Goal: Task Accomplishment & Management: Complete application form

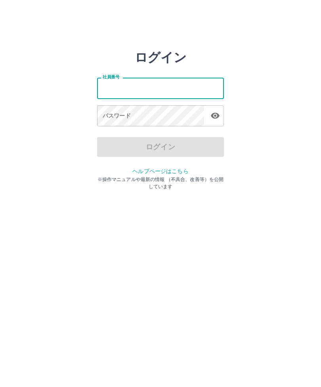
click at [119, 86] on input "社員番号" at bounding box center [160, 88] width 127 height 21
click at [113, 114] on div "パスワード パスワード" at bounding box center [160, 116] width 127 height 22
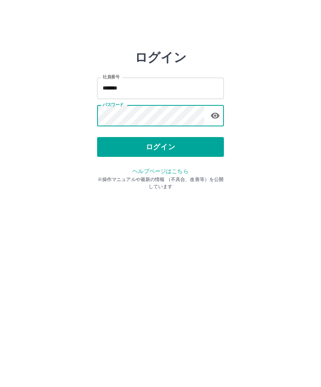
click at [158, 140] on button "ログイン" at bounding box center [160, 147] width 127 height 20
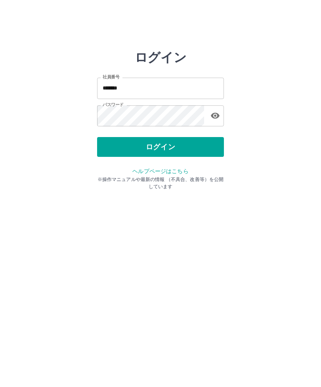
click at [161, 147] on button "ログイン" at bounding box center [160, 147] width 127 height 20
click at [137, 89] on input "*******" at bounding box center [160, 88] width 127 height 21
type input "*"
type input "*******"
click at [158, 144] on button "ログイン" at bounding box center [160, 147] width 127 height 20
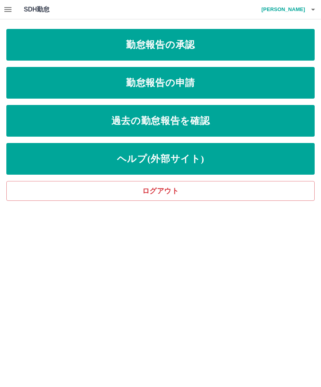
click at [152, 78] on link "勤怠報告の申請" at bounding box center [160, 83] width 308 height 32
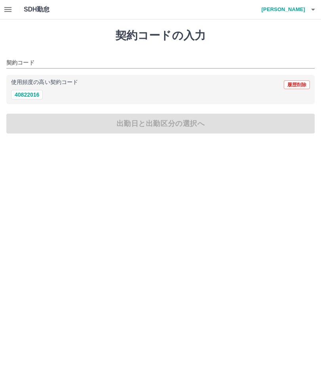
click at [34, 96] on button "40822016" at bounding box center [27, 94] width 32 height 9
type input "********"
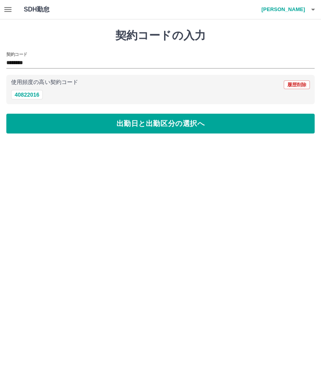
click at [147, 119] on button "出勤日と出勤区分の選択へ" at bounding box center [160, 124] width 308 height 20
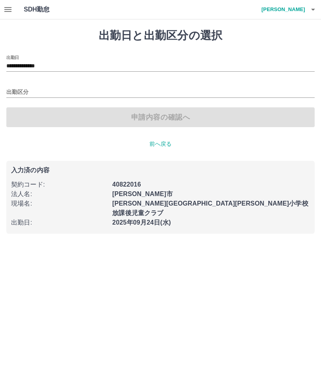
click at [21, 87] on input "出勤区分" at bounding box center [160, 92] width 308 height 10
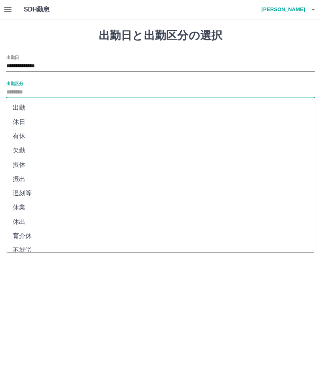
click at [21, 106] on li "出勤" at bounding box center [160, 108] width 308 height 14
type input "**"
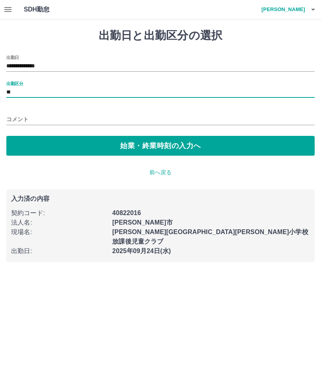
click at [156, 146] on button "始業・終業時刻の入力へ" at bounding box center [160, 146] width 308 height 20
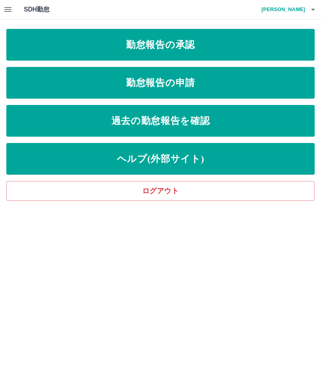
click at [160, 82] on link "勤怠報告の申請" at bounding box center [160, 83] width 308 height 32
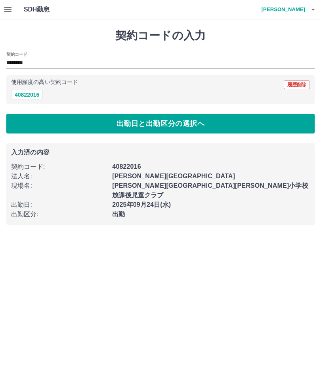
click at [157, 121] on button "出勤日と出勤区分の選択へ" at bounding box center [160, 124] width 308 height 20
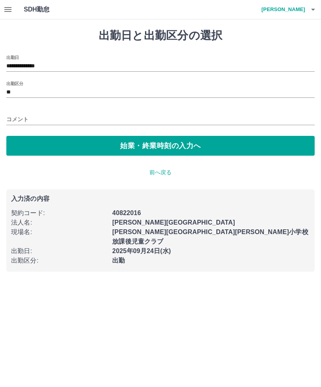
click at [148, 145] on button "始業・終業時刻の入力へ" at bounding box center [160, 146] width 308 height 20
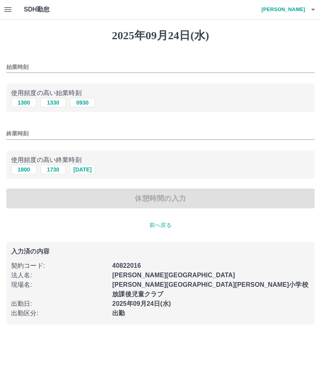
click at [23, 103] on button "1300" at bounding box center [23, 102] width 25 height 9
type input "****"
click at [12, 134] on input "終業時刻" at bounding box center [160, 133] width 308 height 11
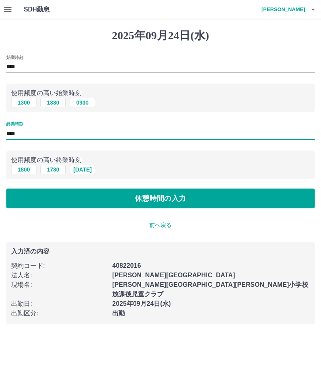
type input "****"
click at [153, 199] on button "休憩時間の入力" at bounding box center [160, 198] width 308 height 20
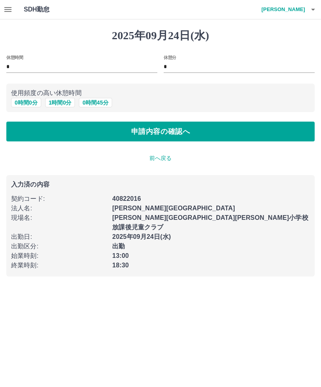
click at [157, 132] on button "申請内容の確認へ" at bounding box center [160, 132] width 308 height 20
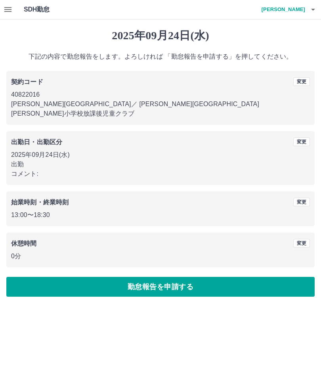
click at [157, 277] on button "勤怠報告を申請する" at bounding box center [160, 287] width 308 height 20
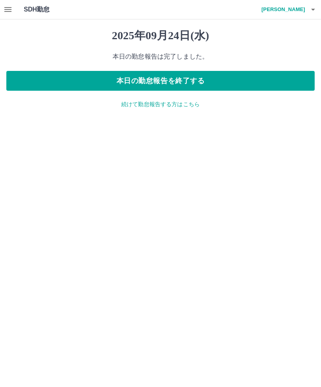
click at [292, 13] on h4 "田中　由美子" at bounding box center [280, 9] width 47 height 19
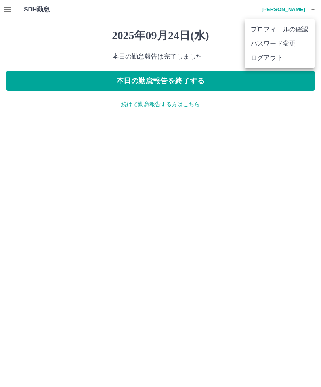
click at [177, 84] on div at bounding box center [160, 193] width 321 height 387
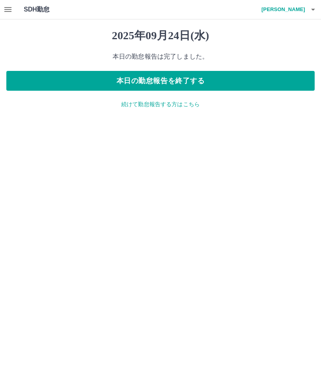
click at [176, 80] on button "本日の勤怠報告を終了する" at bounding box center [160, 81] width 308 height 20
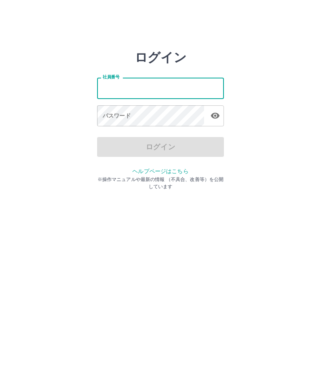
type input "*******"
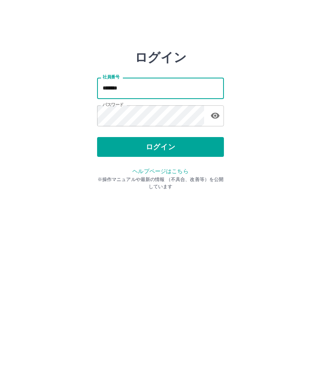
click at [153, 147] on button "ログイン" at bounding box center [160, 147] width 127 height 20
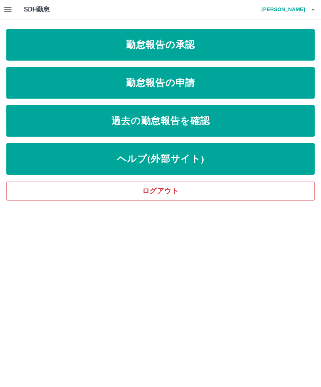
click at [149, 48] on link "勤怠報告の承認" at bounding box center [160, 45] width 308 height 32
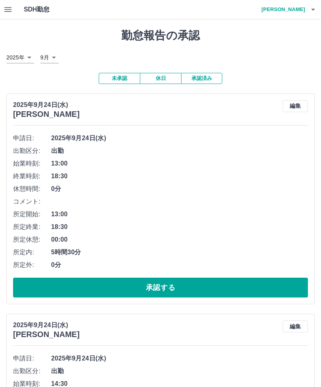
click at [162, 285] on button "承認する" at bounding box center [160, 287] width 294 height 20
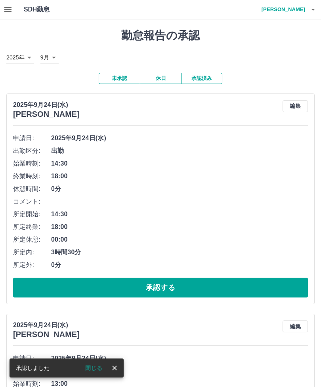
click at [161, 286] on button "承認する" at bounding box center [160, 287] width 294 height 20
click at [160, 283] on button "承認する" at bounding box center [160, 287] width 294 height 20
click at [164, 284] on button "承認する" at bounding box center [160, 287] width 294 height 20
click at [166, 287] on button "承認する" at bounding box center [160, 287] width 294 height 20
click at [170, 282] on button "承認する" at bounding box center [160, 287] width 294 height 20
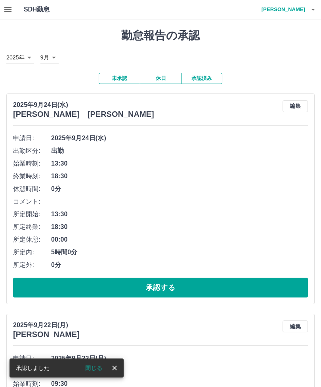
click at [158, 283] on button "承認する" at bounding box center [160, 287] width 294 height 20
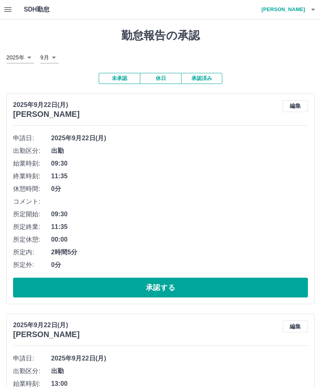
click at [163, 287] on button "承認する" at bounding box center [160, 287] width 294 height 20
click at [162, 287] on div at bounding box center [160, 193] width 321 height 387
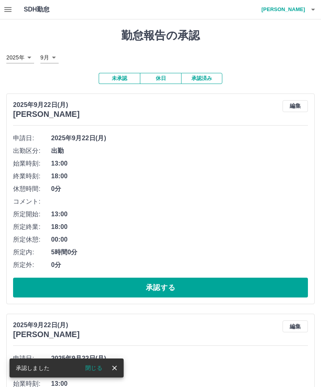
click at [161, 285] on button "承認する" at bounding box center [160, 287] width 294 height 20
click at [162, 287] on button "承認する" at bounding box center [160, 287] width 294 height 20
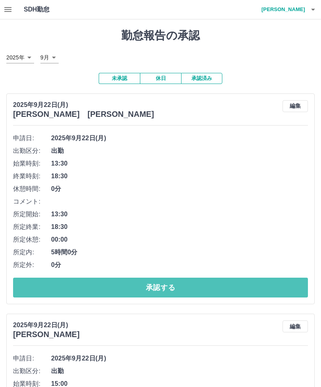
click at [166, 285] on button "承認する" at bounding box center [160, 287] width 294 height 20
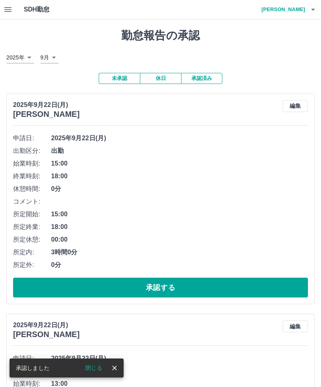
click at [163, 287] on button "承認する" at bounding box center [160, 287] width 294 height 20
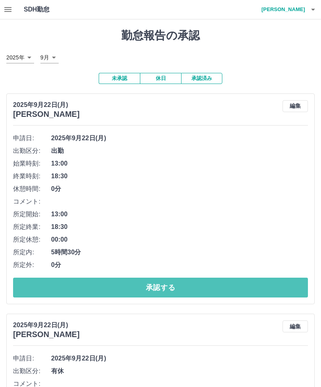
click at [162, 282] on button "承認する" at bounding box center [160, 287] width 294 height 20
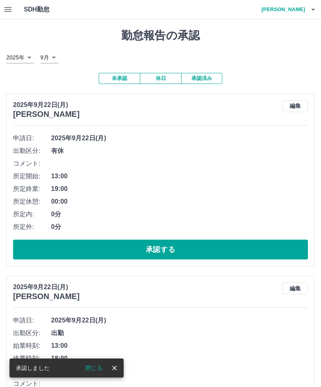
click at [164, 250] on button "承認する" at bounding box center [160, 249] width 294 height 20
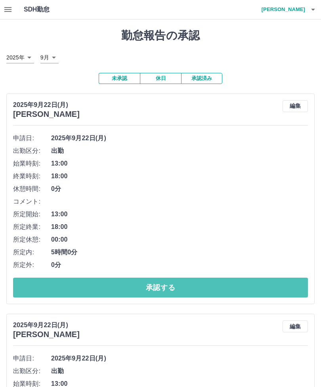
click at [167, 284] on button "承認する" at bounding box center [160, 287] width 294 height 20
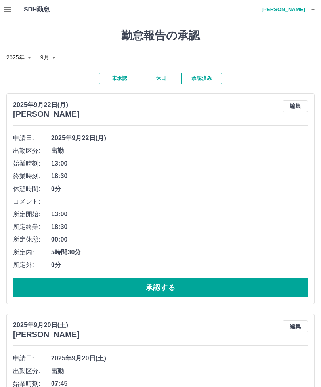
click at [156, 286] on button "承認する" at bounding box center [160, 287] width 294 height 20
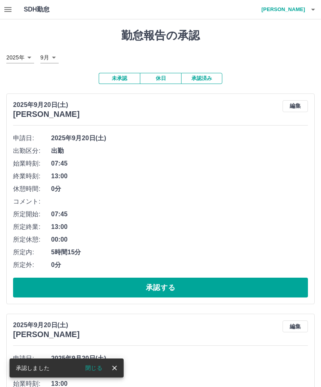
click at [161, 285] on button "承認する" at bounding box center [160, 287] width 294 height 20
click at [163, 282] on button "承認する" at bounding box center [160, 287] width 294 height 20
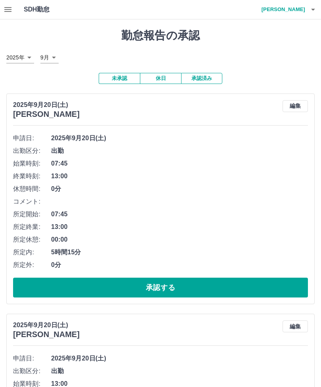
click at [164, 282] on button "承認する" at bounding box center [160, 287] width 294 height 20
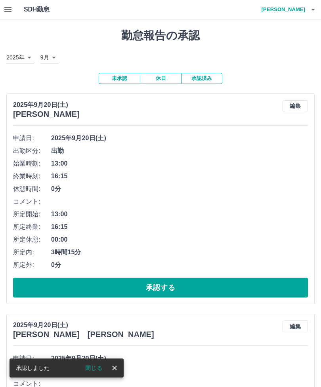
click at [161, 284] on button "承認する" at bounding box center [160, 287] width 294 height 20
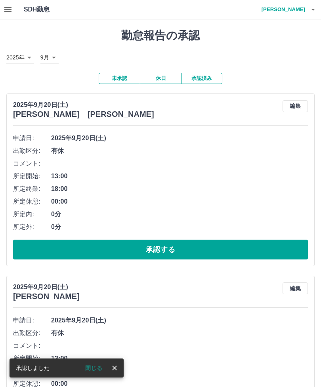
click at [163, 243] on button "承認する" at bounding box center [160, 249] width 294 height 20
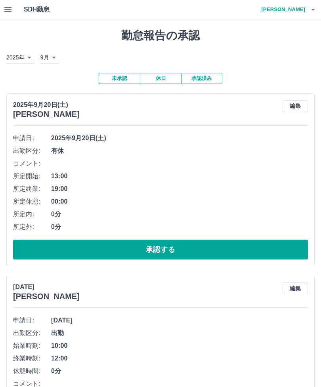
click at [161, 247] on button "承認する" at bounding box center [160, 249] width 294 height 20
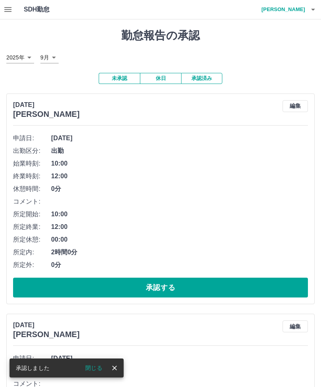
click at [162, 287] on button "承認する" at bounding box center [160, 287] width 294 height 20
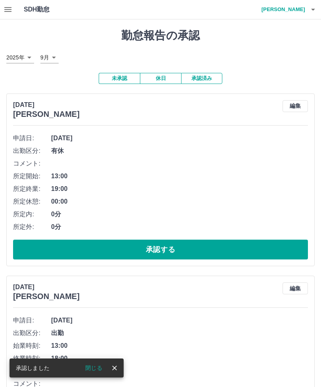
click at [159, 246] on button "承認する" at bounding box center [160, 249] width 294 height 20
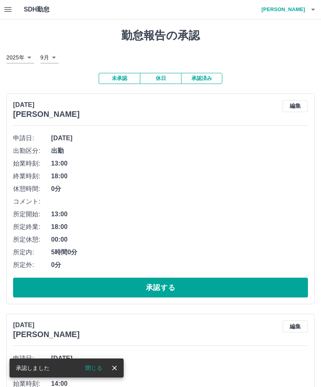
click at [162, 281] on button "承認する" at bounding box center [160, 287] width 294 height 20
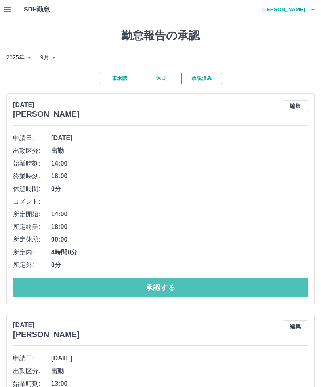
click at [162, 285] on button "承認する" at bounding box center [160, 287] width 294 height 20
click at [164, 283] on button "承認する" at bounding box center [160, 287] width 294 height 20
click at [163, 283] on button "承認する" at bounding box center [160, 287] width 294 height 20
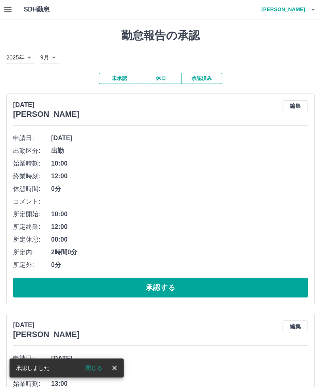
click at [162, 283] on button "承認する" at bounding box center [160, 287] width 294 height 20
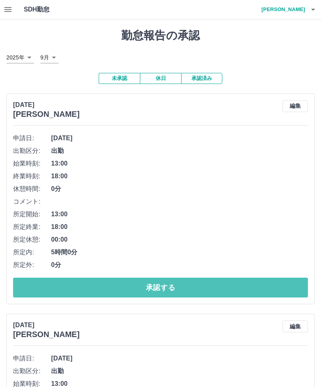
click at [163, 281] on button "承認する" at bounding box center [160, 287] width 294 height 20
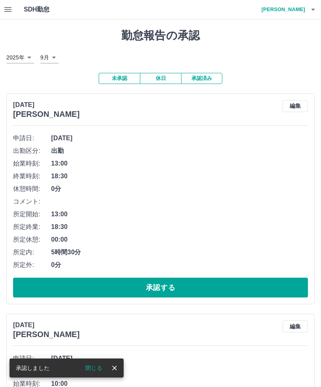
click at [163, 284] on button "承認する" at bounding box center [160, 287] width 294 height 20
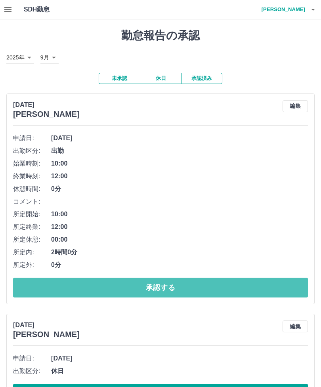
click at [165, 287] on button "承認する" at bounding box center [160, 287] width 294 height 20
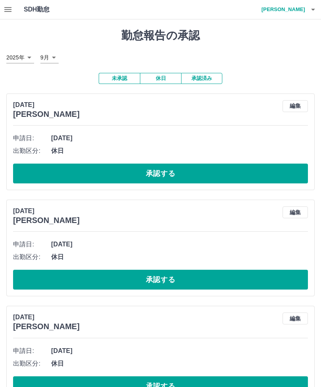
click at [295, 11] on h4 "田中　由美子" at bounding box center [280, 9] width 47 height 19
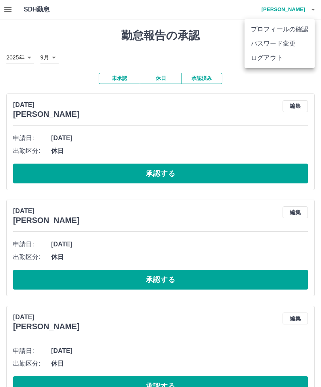
click at [268, 56] on li "ログアウト" at bounding box center [279, 58] width 70 height 14
